Goal: Information Seeking & Learning: Learn about a topic

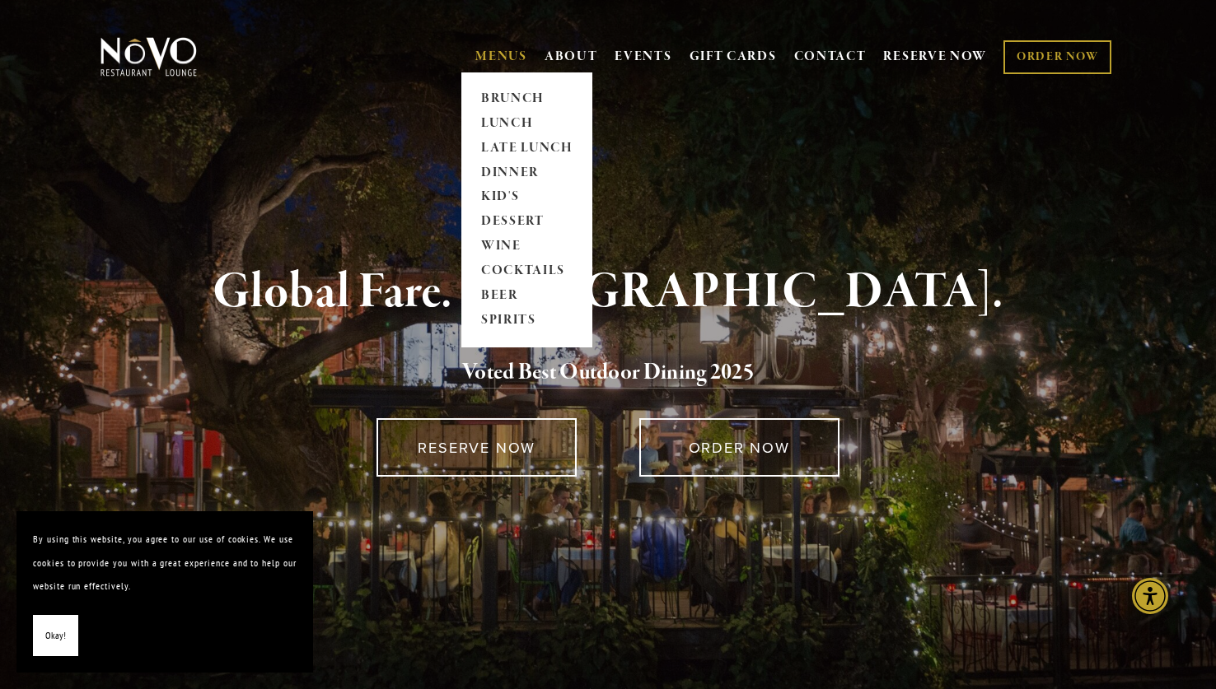
click at [497, 54] on link "MENUS" at bounding box center [501, 57] width 52 height 16
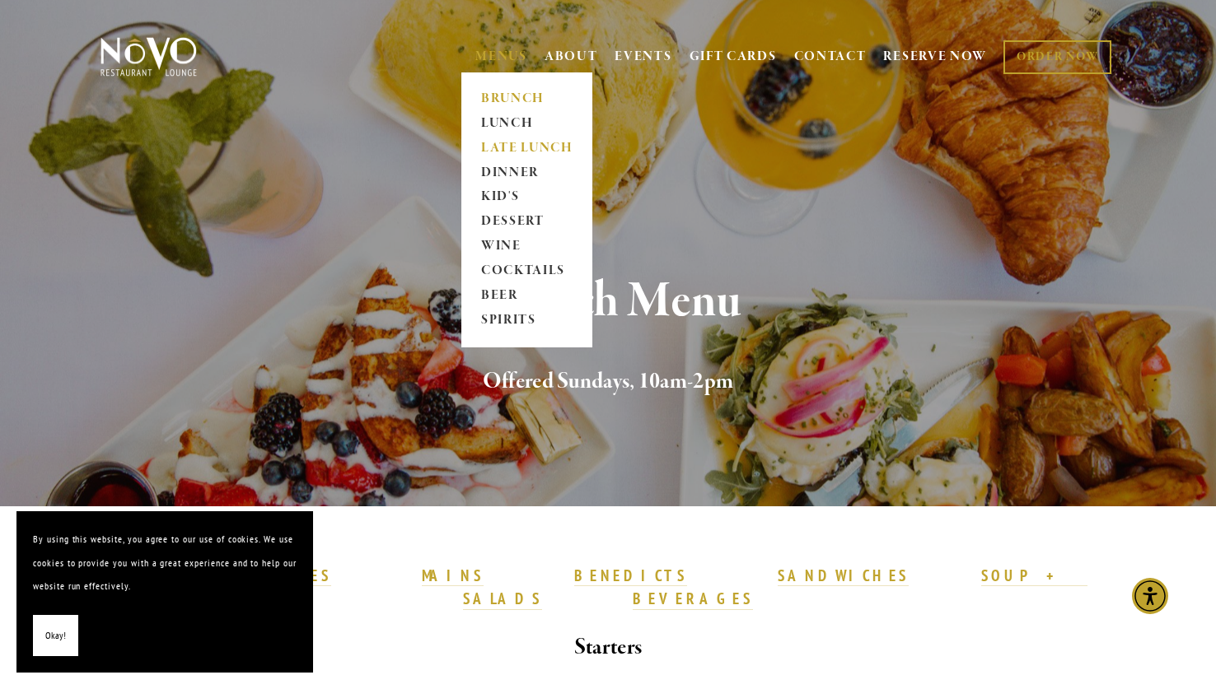
click at [503, 145] on link "LATE LUNCH" at bounding box center [526, 148] width 103 height 25
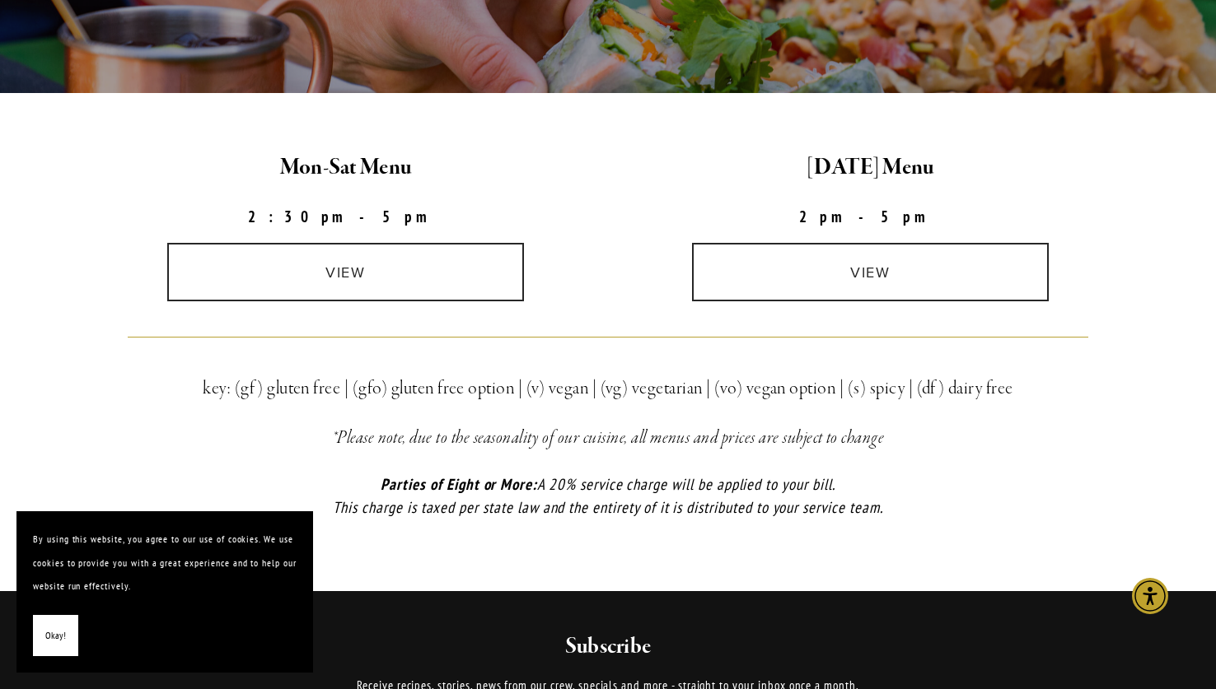
scroll to position [414, 0]
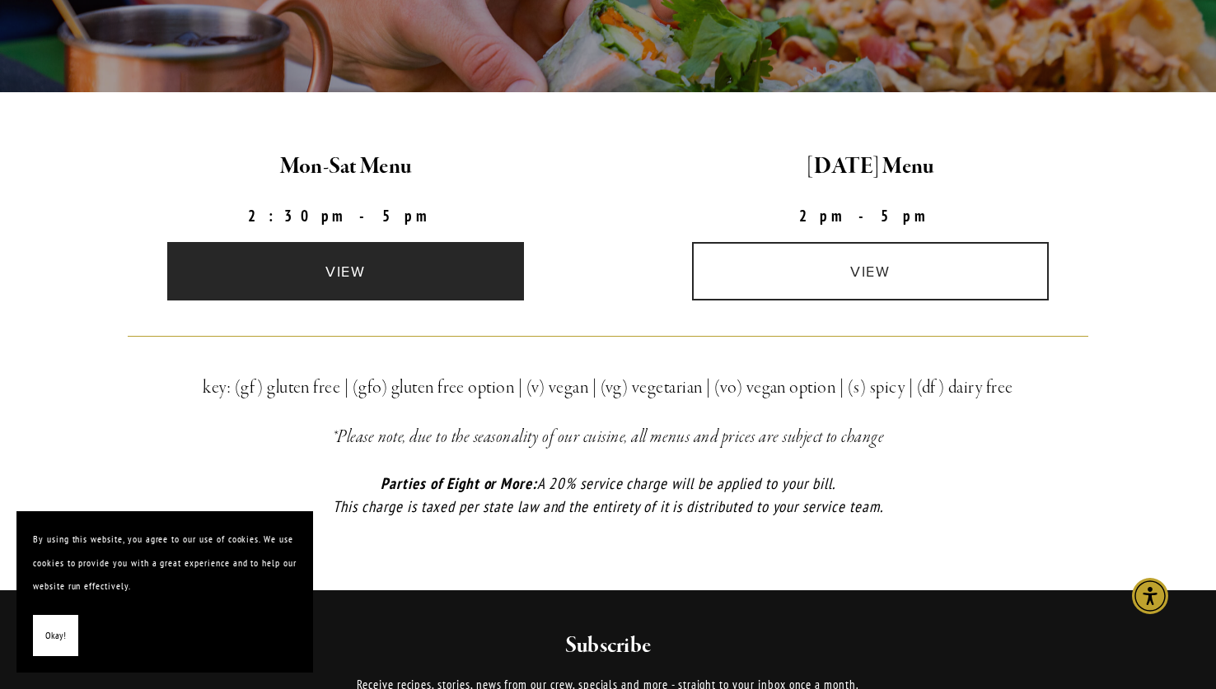
click at [390, 261] on link "view" at bounding box center [346, 271] width 358 height 58
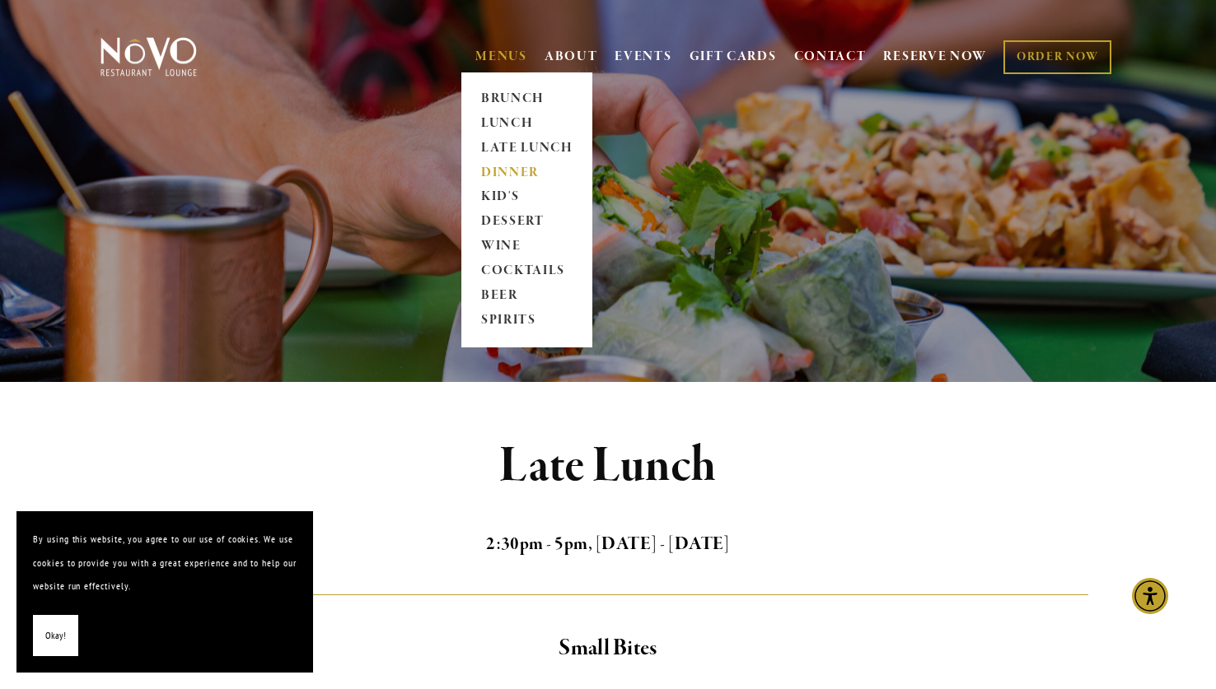
click at [512, 170] on link "DINNER" at bounding box center [526, 173] width 103 height 25
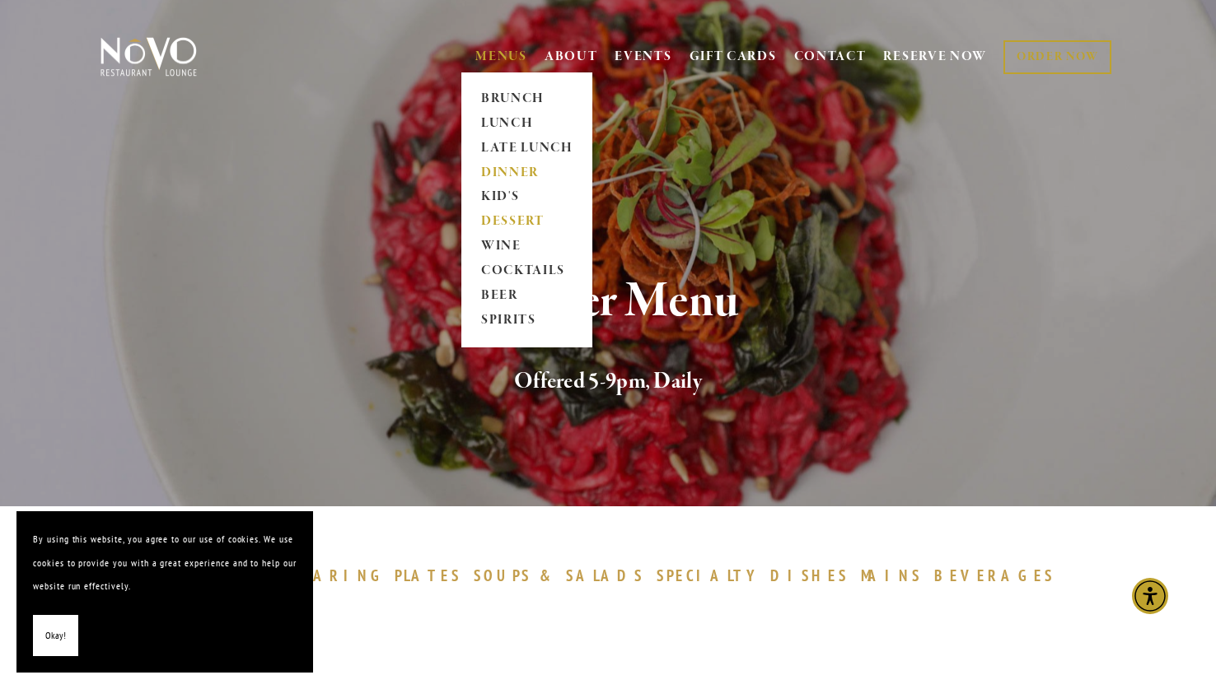
click at [522, 221] on link "DESSERT" at bounding box center [526, 222] width 103 height 25
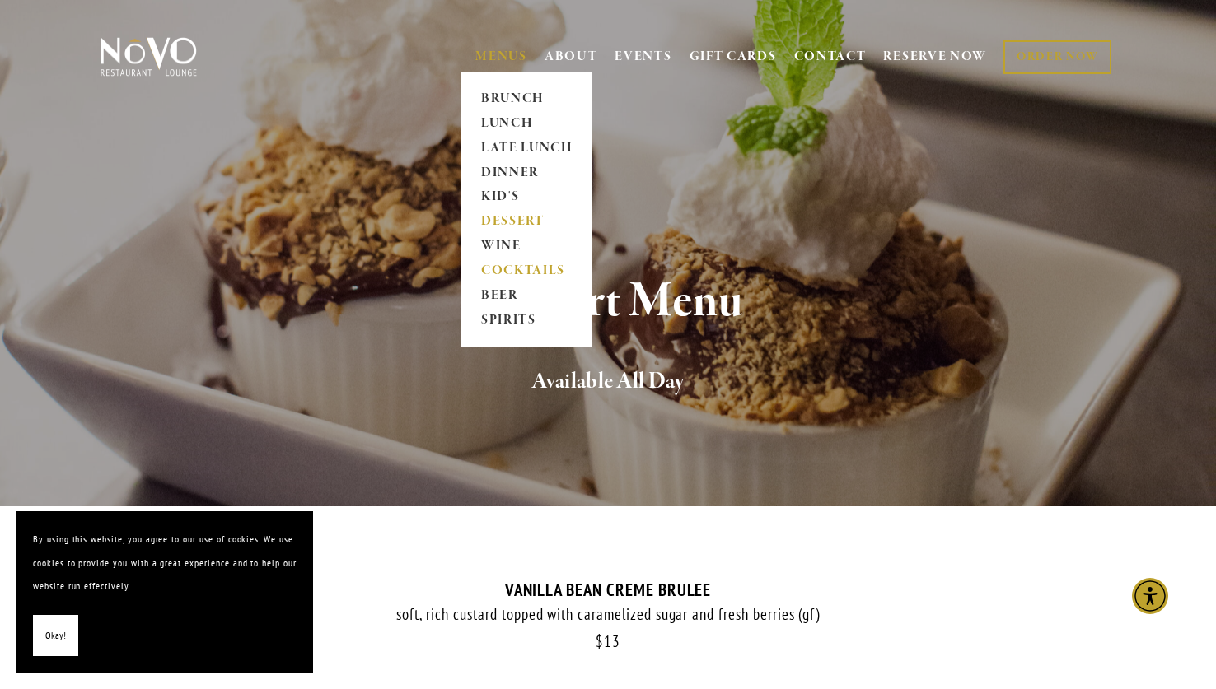
click at [524, 268] on link "COCKTAILS" at bounding box center [526, 271] width 103 height 25
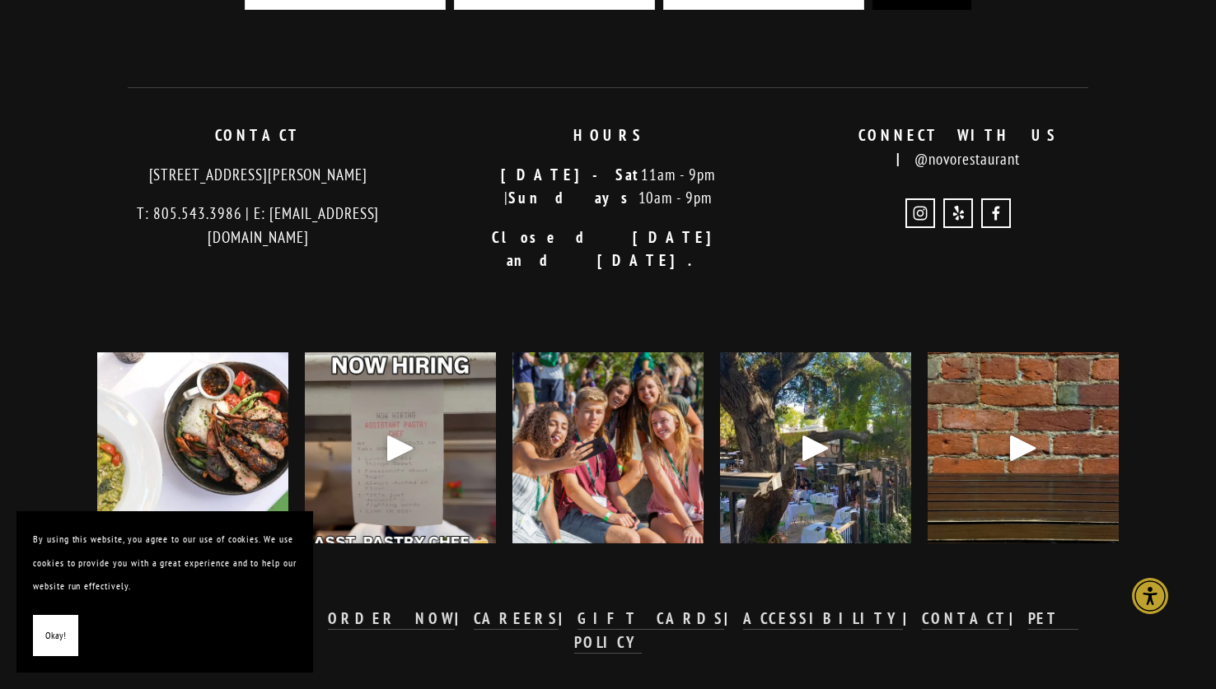
scroll to position [2587, 0]
